Goal: Task Accomplishment & Management: Complete application form

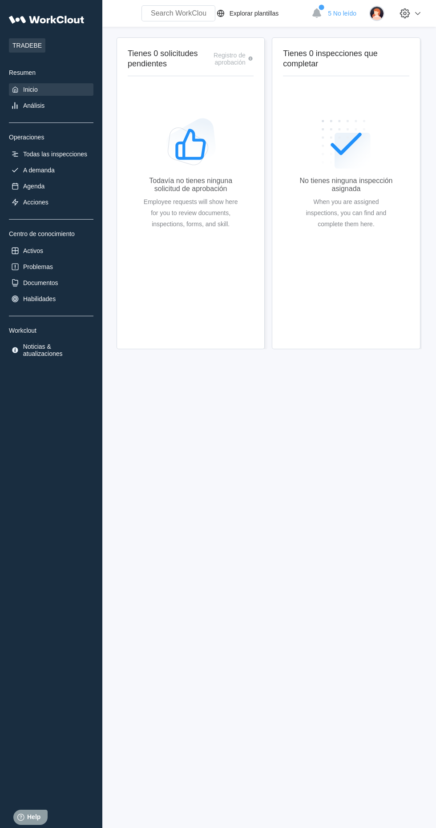
click at [345, 13] on span "5 No leído" at bounding box center [342, 13] width 28 height 7
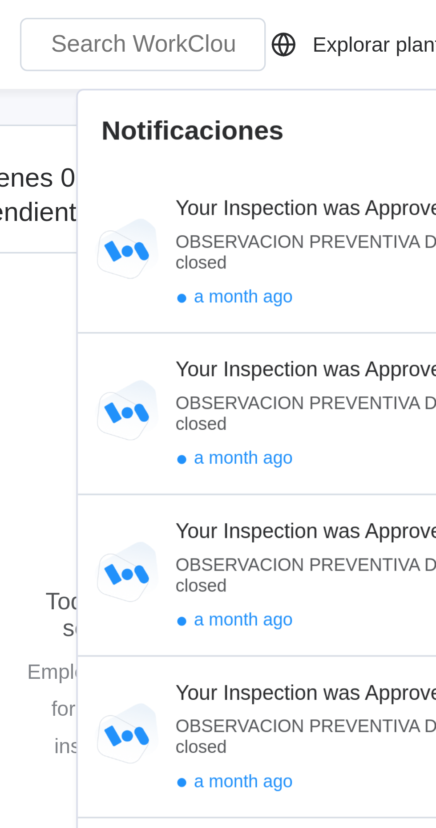
click at [237, 74] on div "OBSERVACION PREVENTIVA DE SEGURIDAD (OPS) status is now closed" at bounding box center [271, 75] width 167 height 12
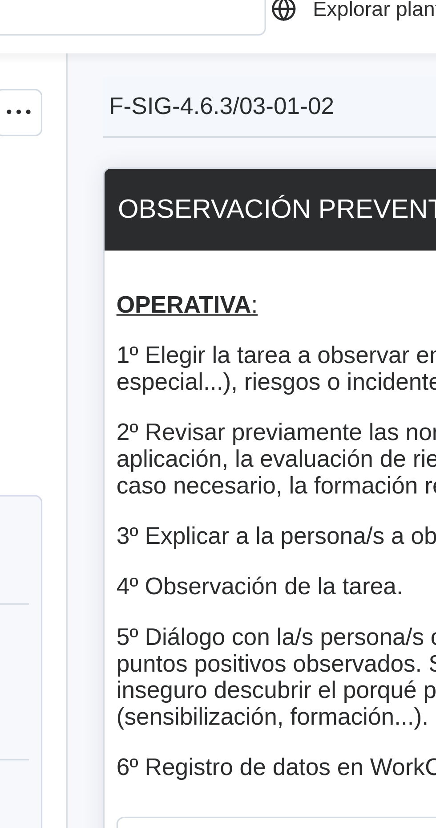
type textarea "x"
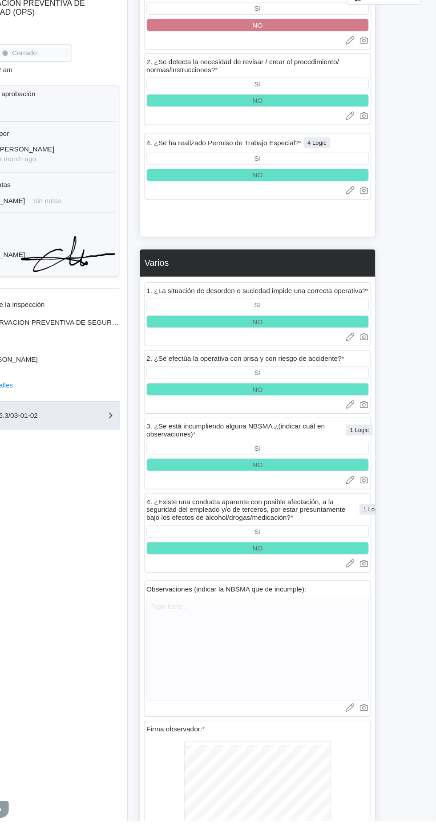
scroll to position [2372, 0]
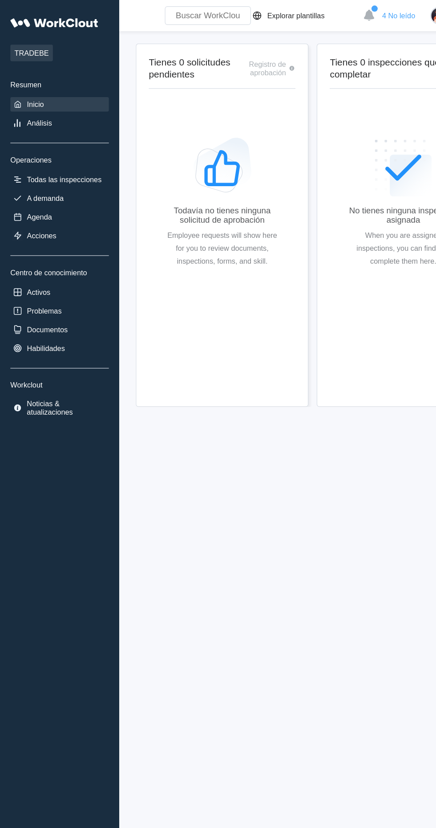
click at [337, 16] on span "4 No leído" at bounding box center [342, 13] width 28 height 7
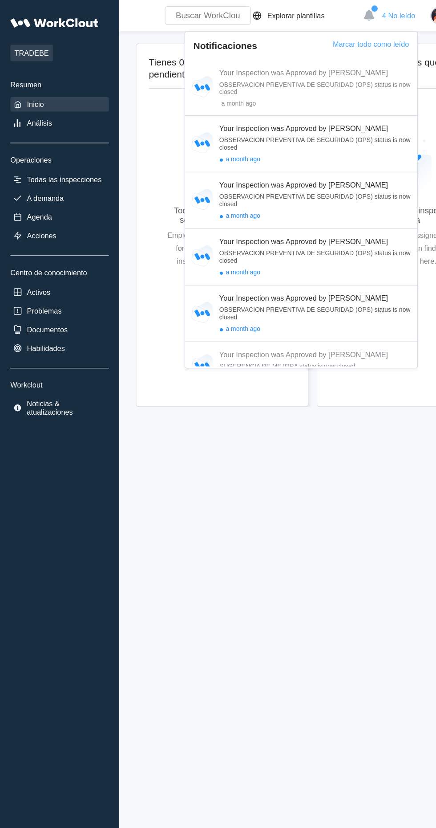
click at [289, 133] on div "Your Inspection was Approved by DAVID OBSERVACION PREVENTIVA DE SEGURIDAD (OPS)…" at bounding box center [271, 123] width 167 height 34
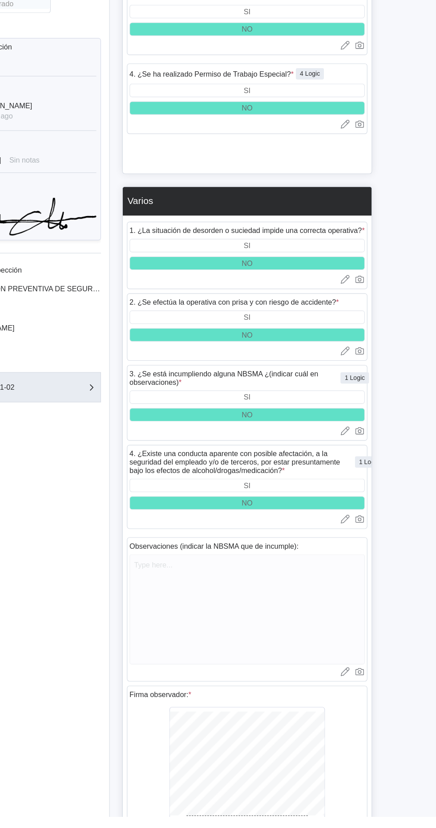
scroll to position [2372, 0]
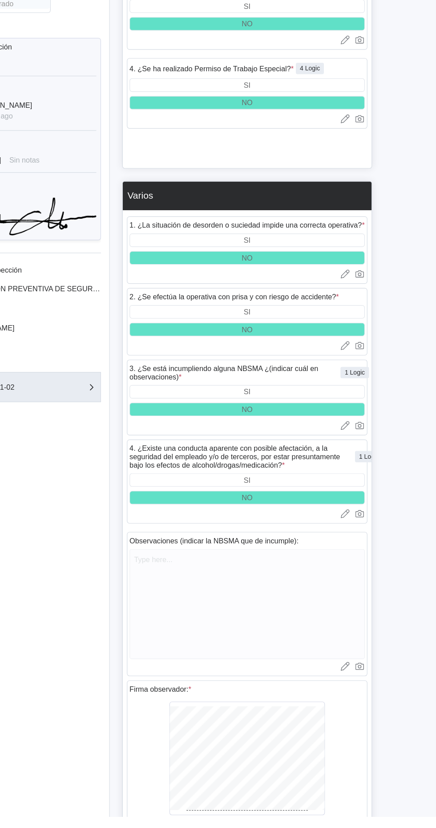
type textarea "x"
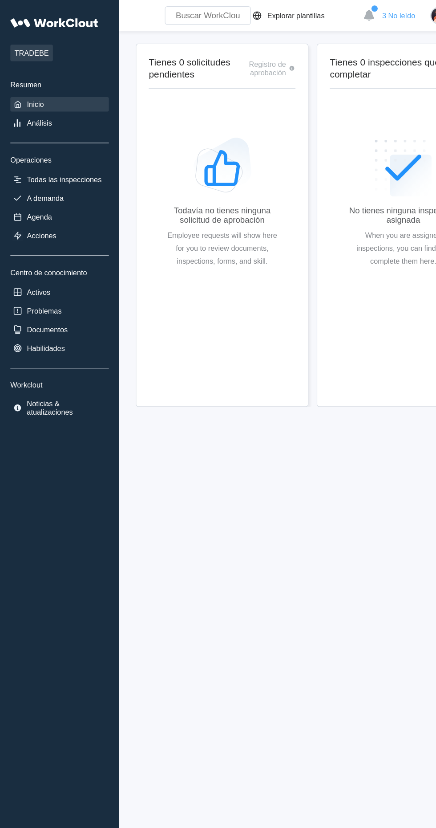
click at [329, 20] on div "3 No leído" at bounding box center [333, 14] width 52 height 20
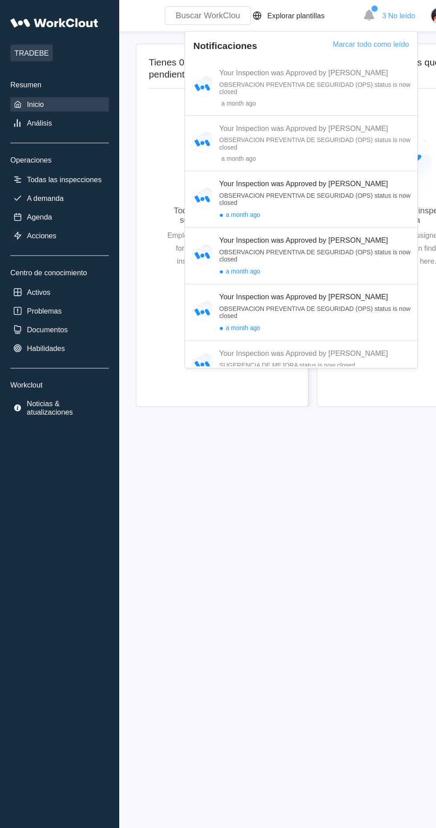
click at [308, 236] on div "● a month ago" at bounding box center [271, 232] width 167 height 7
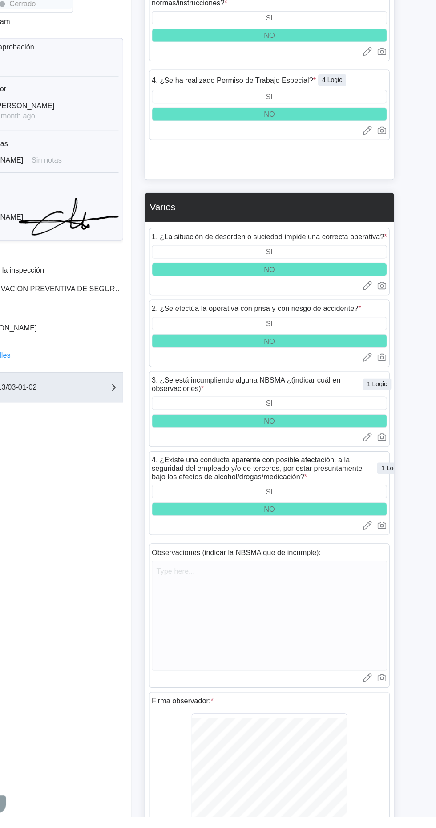
scroll to position [2372, 0]
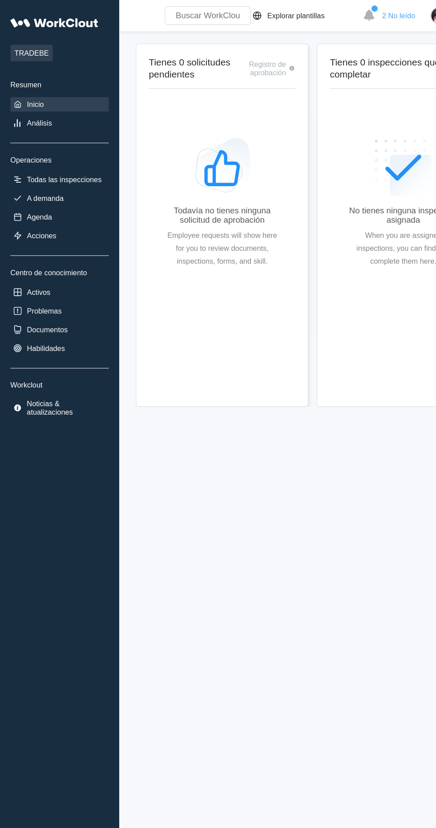
click at [317, 13] on icon at bounding box center [317, 12] width 9 height 9
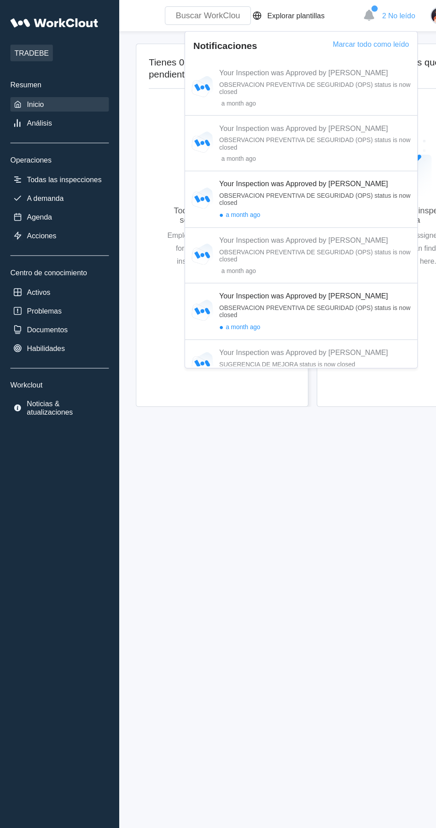
click at [193, 87] on div "a month ago" at bounding box center [271, 88] width 167 height 6
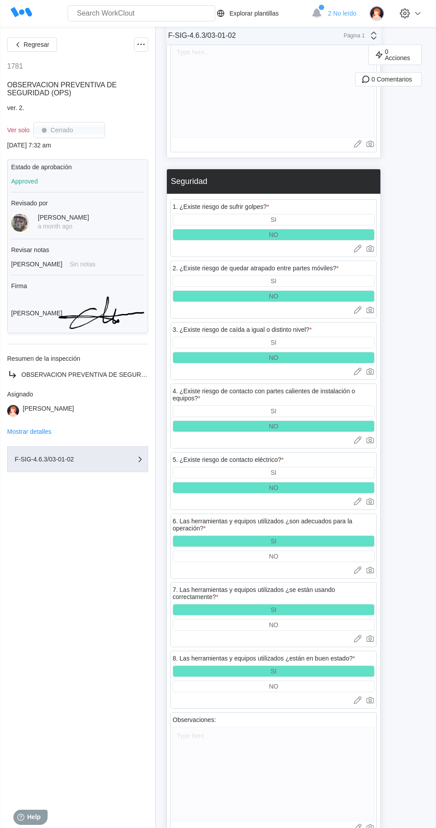
scroll to position [1439, 0]
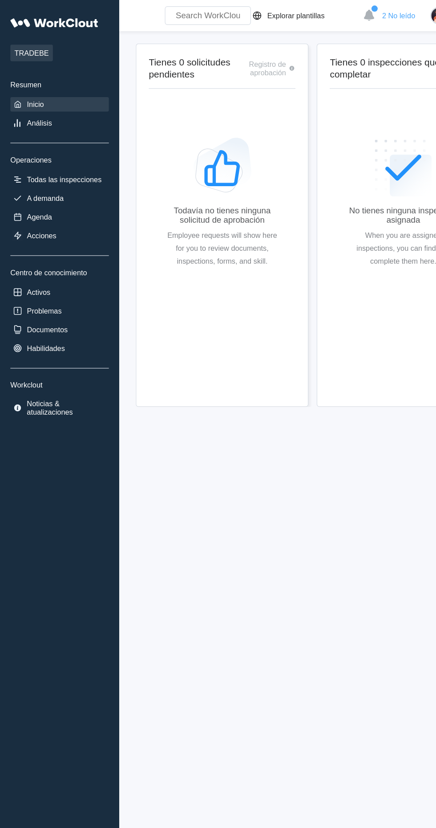
click at [332, 4] on div "2 No leído" at bounding box center [333, 14] width 52 height 20
click at [341, 15] on span "2 No leído" at bounding box center [342, 13] width 28 height 7
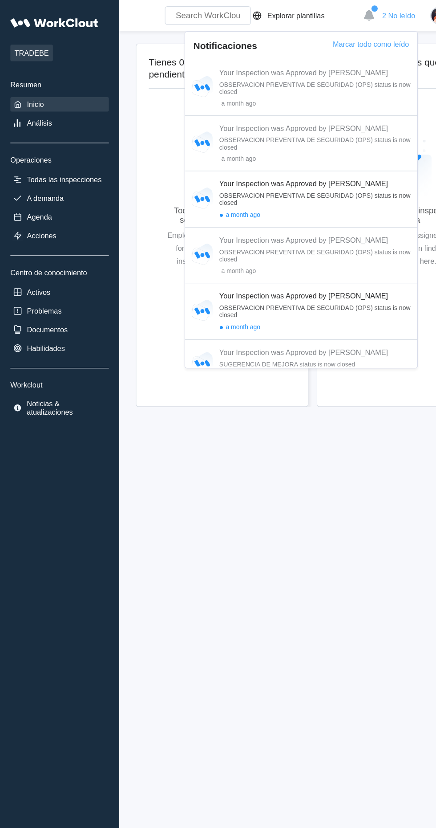
click at [297, 234] on div "a month ago" at bounding box center [271, 232] width 167 height 6
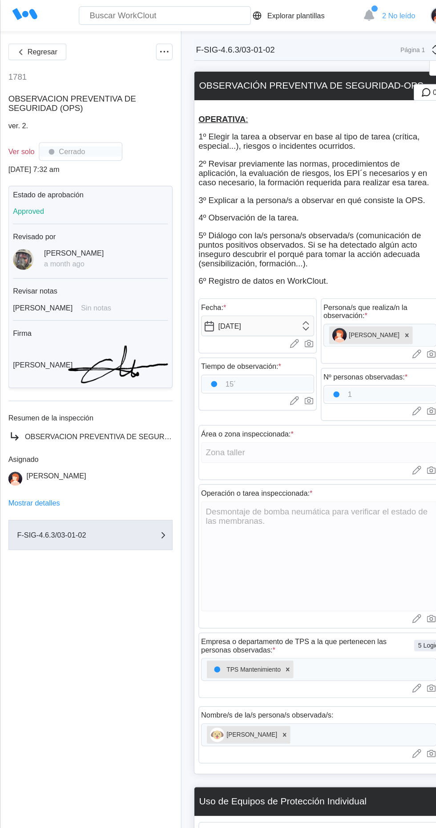
click at [333, 10] on span "2 No leído" at bounding box center [342, 13] width 28 height 7
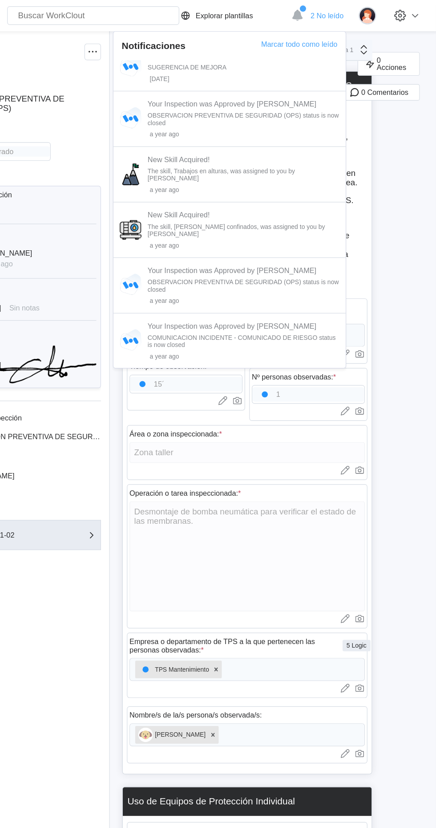
scroll to position [702, 0]
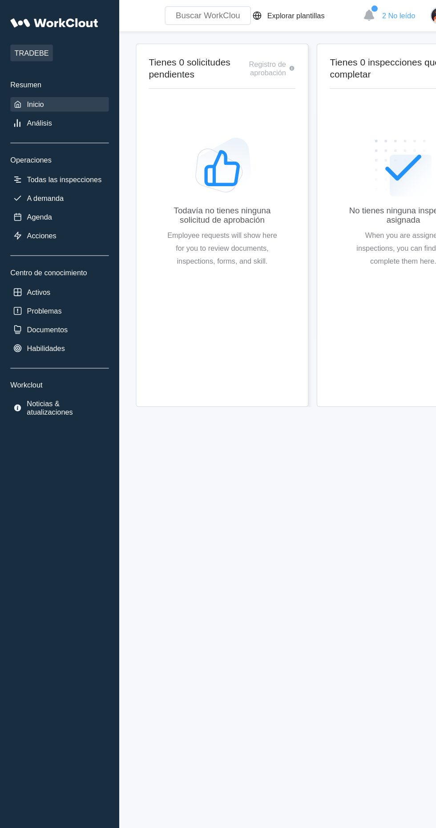
click at [340, 13] on span "2 No leído" at bounding box center [342, 13] width 28 height 7
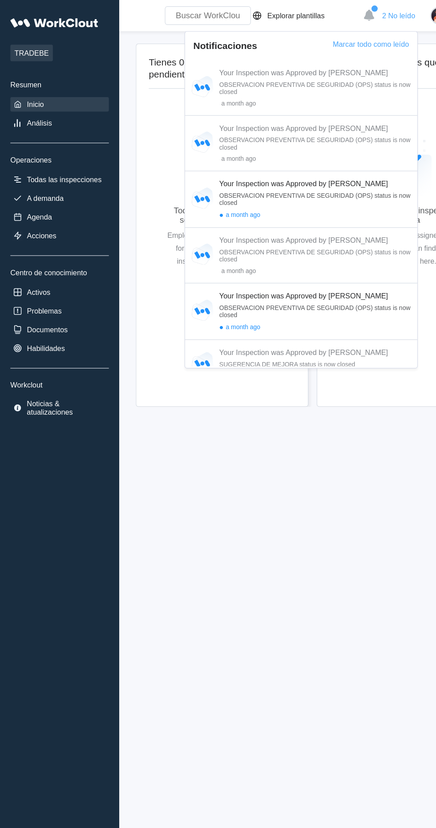
click at [182, 119] on img at bounding box center [174, 123] width 22 height 22
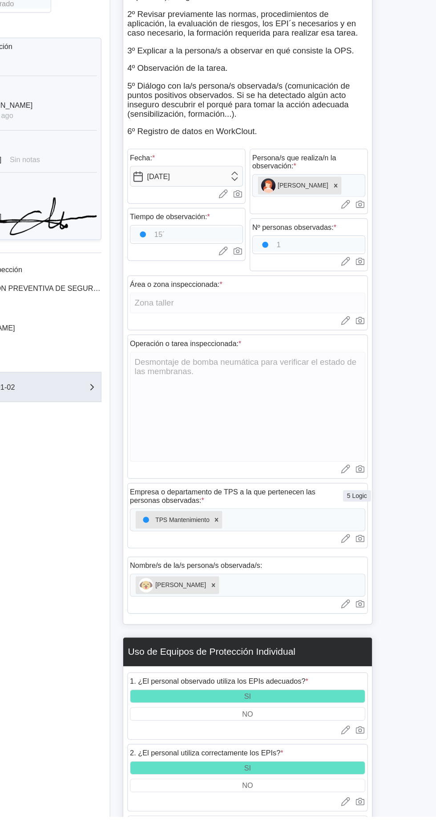
type textarea "x"
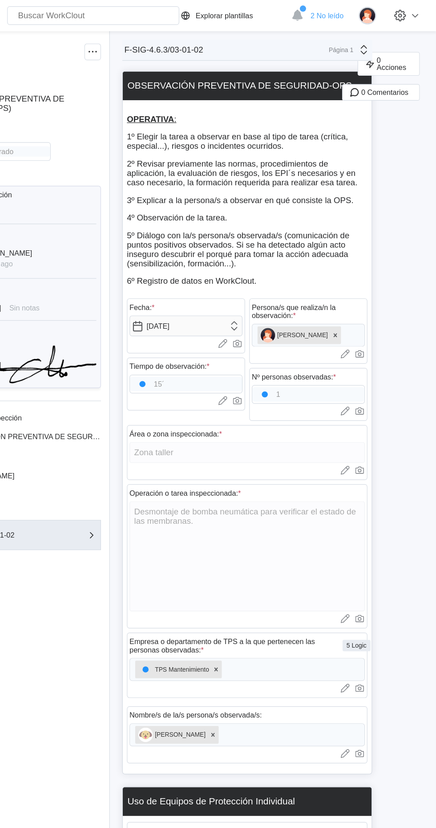
type textarea "x"
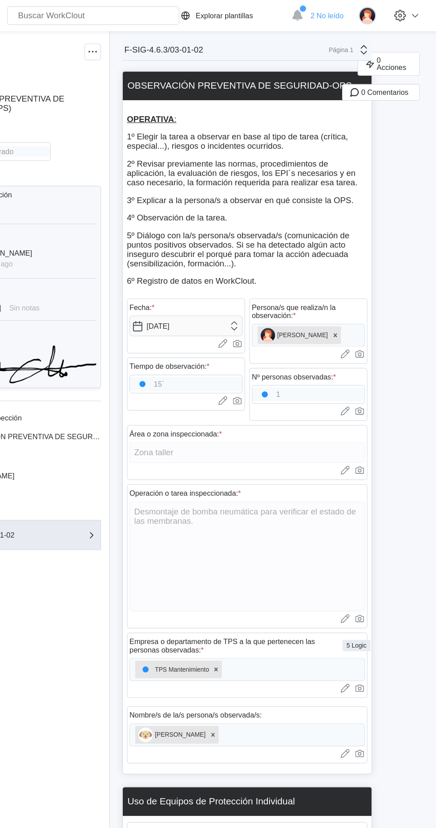
click at [345, 11] on span "2 No leído" at bounding box center [342, 13] width 28 height 7
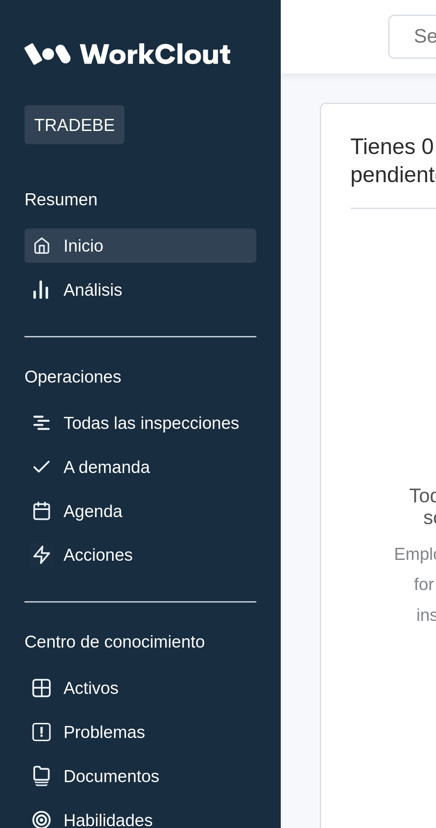
click at [54, 169] on div "A demanda" at bounding box center [51, 170] width 85 height 12
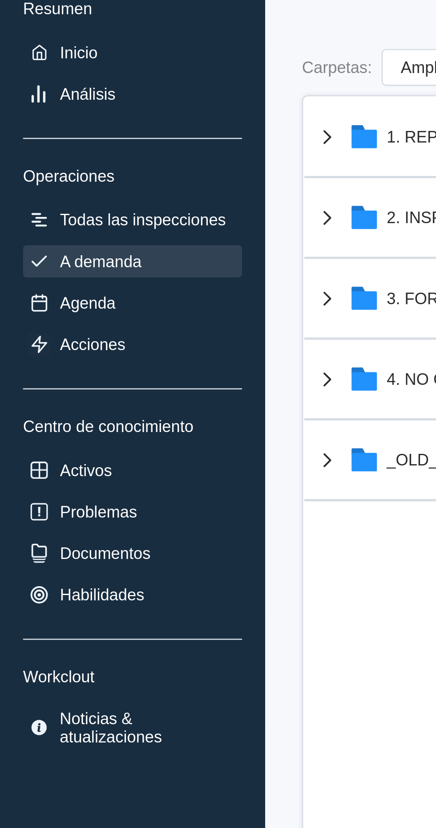
click at [74, 155] on div "Todas las inspecciones" at bounding box center [55, 153] width 64 height 7
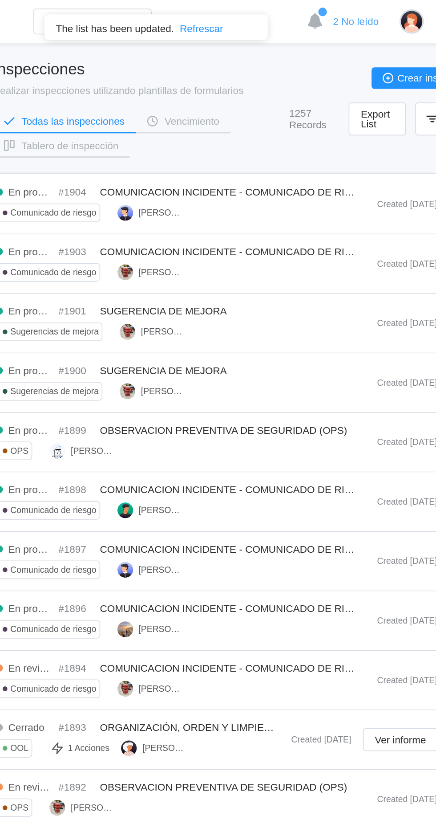
click at [313, 133] on div "En progreso #1904 COMUNICACION INCIDENTE - COMUNICADO DE RIESGO Comunicado de r…" at bounding box center [233, 127] width 230 height 22
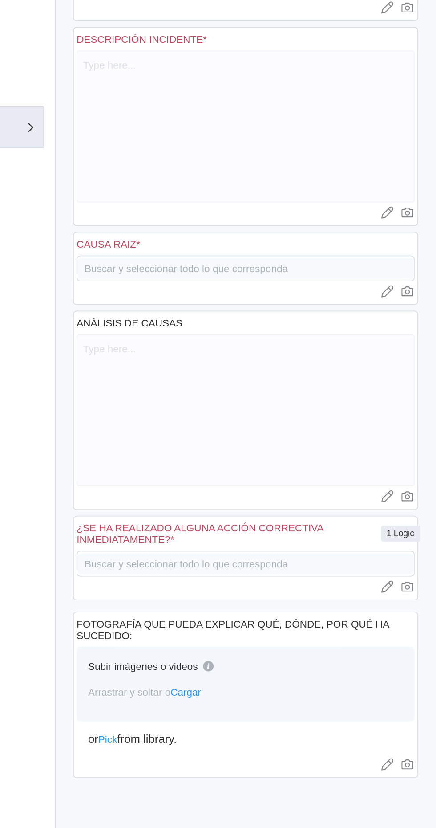
type textarea "x"
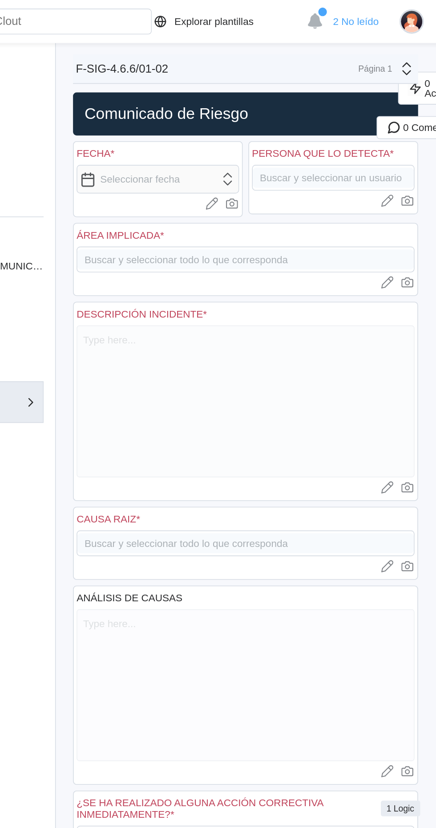
type textarea "x"
